Goal: Entertainment & Leisure: Browse casually

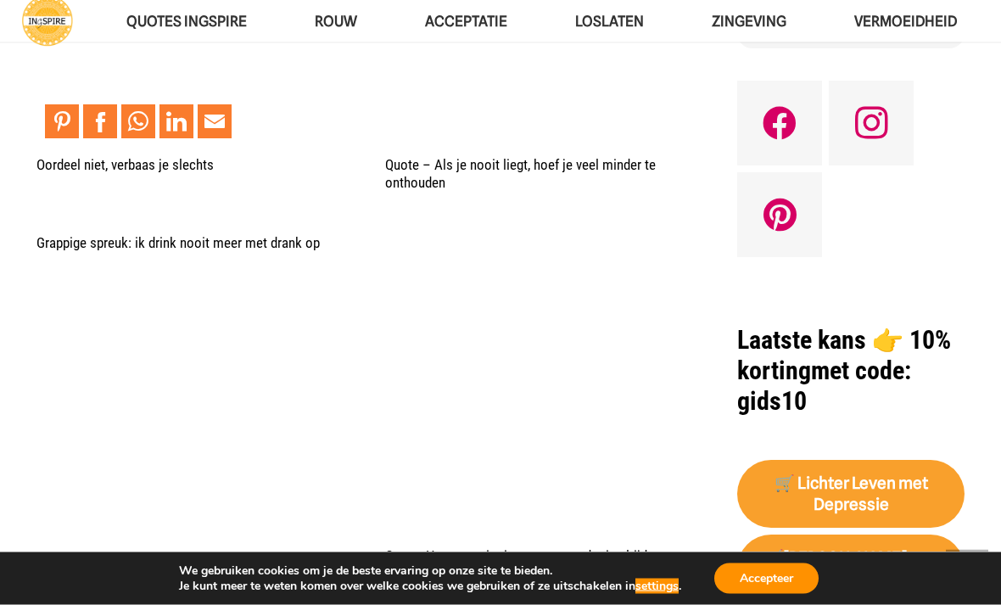
scroll to position [1256, 0]
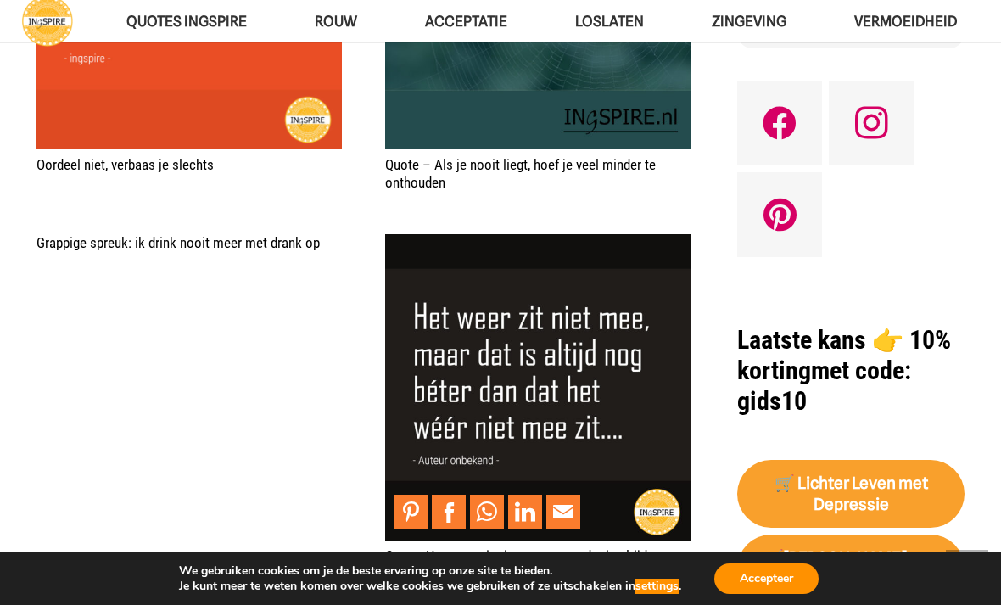
click at [482, 418] on img "Quote: Het weer zit niet mee, maar dat is altijd nog beter…" at bounding box center [537, 386] width 305 height 305
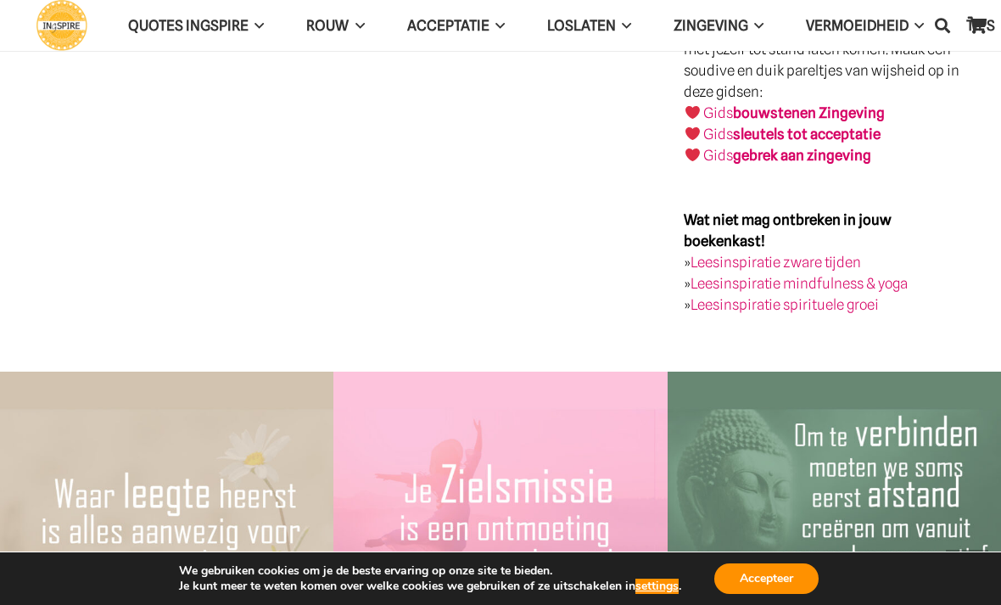
scroll to position [2629, 0]
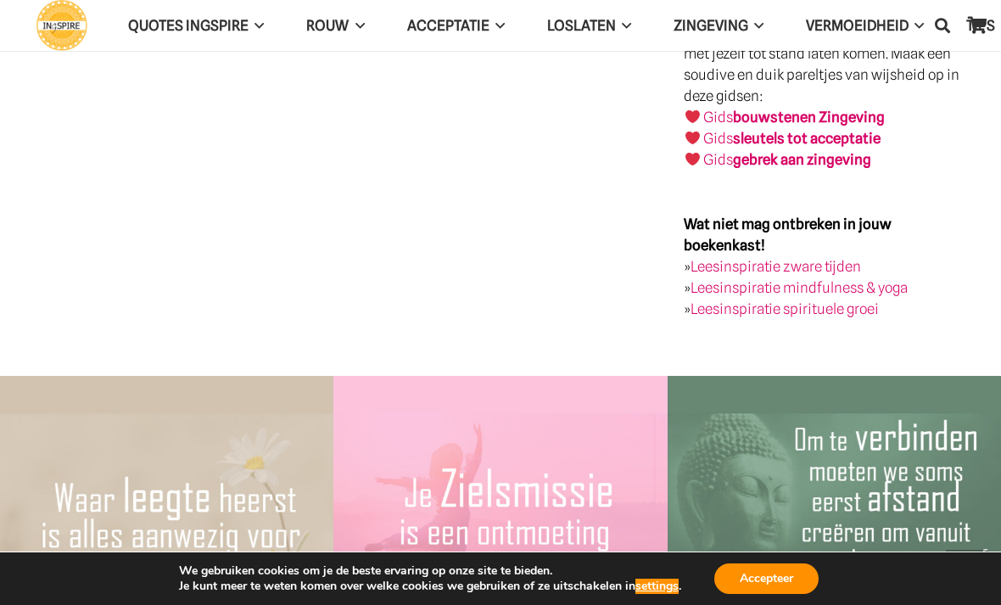
click at [757, 575] on button "Accepteer" at bounding box center [766, 578] width 104 height 31
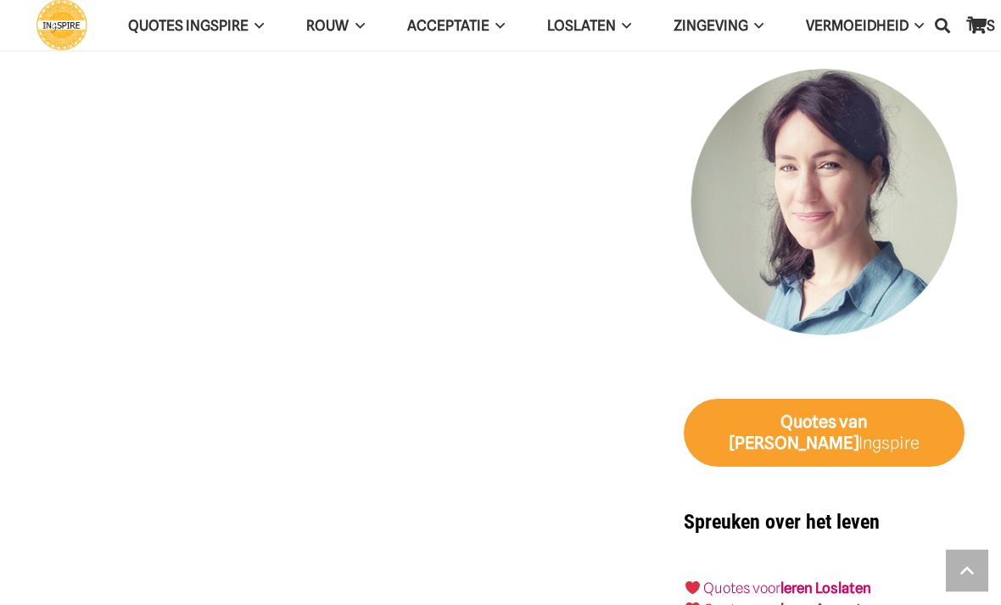
scroll to position [1514, 0]
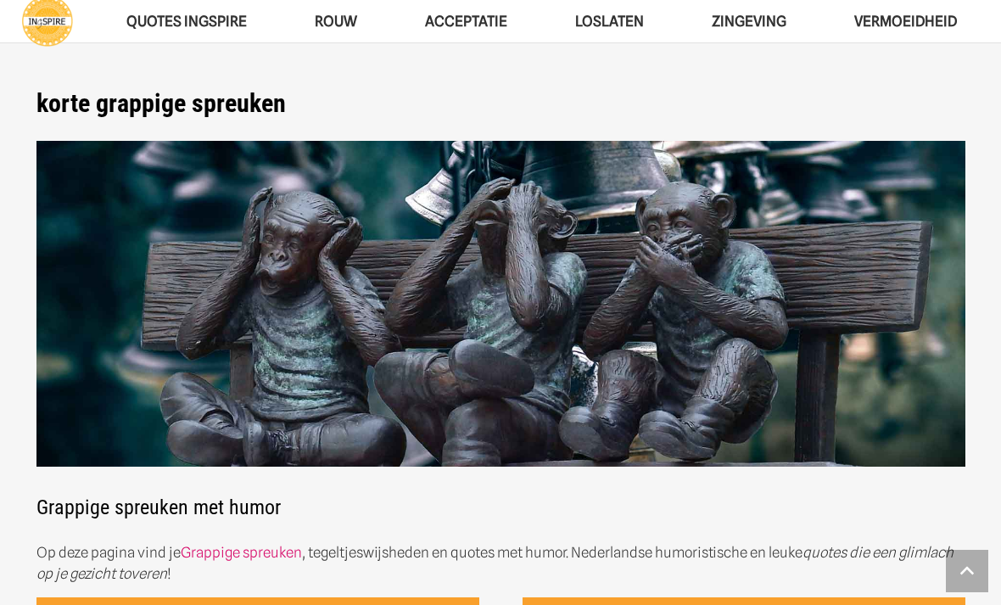
scroll to position [1310, 0]
